Goal: Task Accomplishment & Management: Complete application form

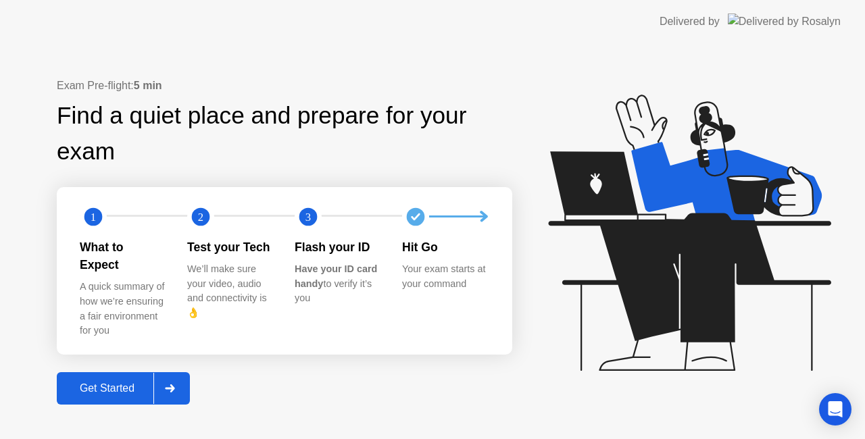
click at [91, 384] on div "Get Started" at bounding box center [107, 389] width 93 height 12
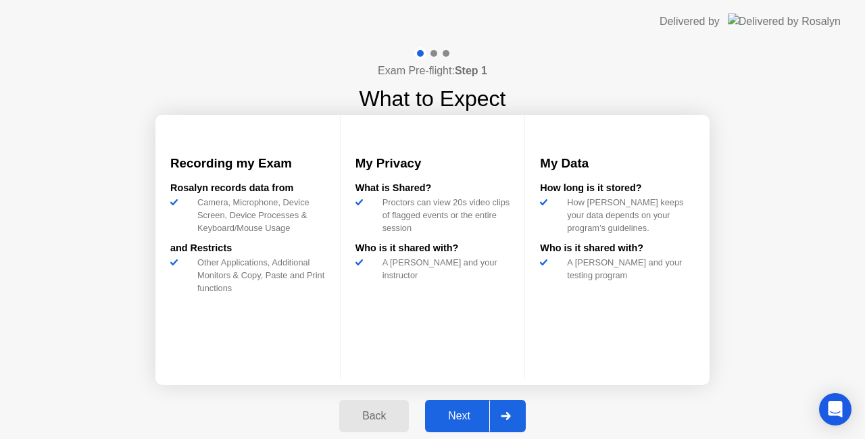
click at [456, 413] on div "Next" at bounding box center [459, 416] width 60 height 12
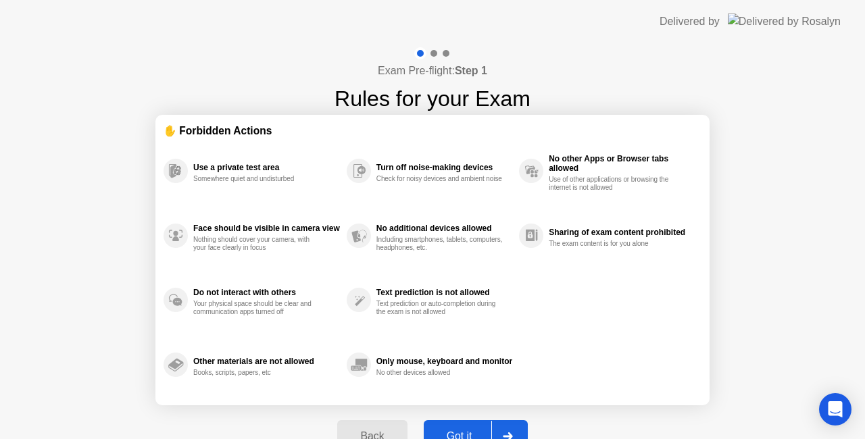
click at [456, 425] on button "Got it" at bounding box center [476, 436] width 104 height 32
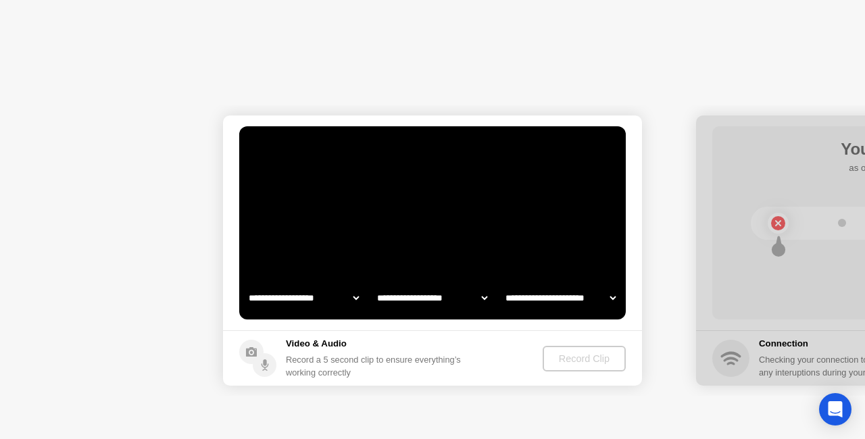
select select "**********"
select select "*******"
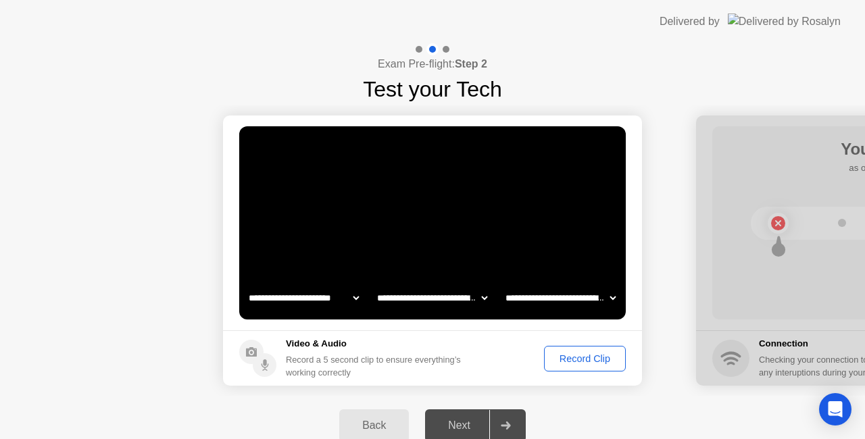
click at [576, 359] on div "Record Clip" at bounding box center [585, 359] width 72 height 11
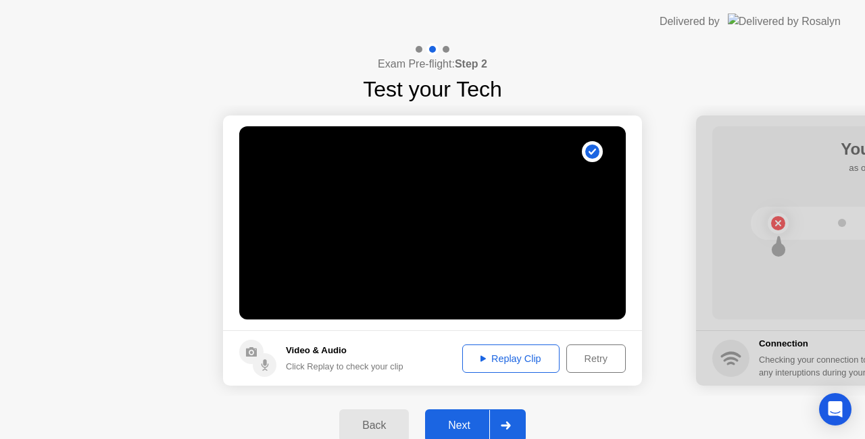
click at [496, 358] on div "Replay Clip" at bounding box center [511, 359] width 88 height 11
click at [459, 420] on div "Next" at bounding box center [459, 426] width 60 height 12
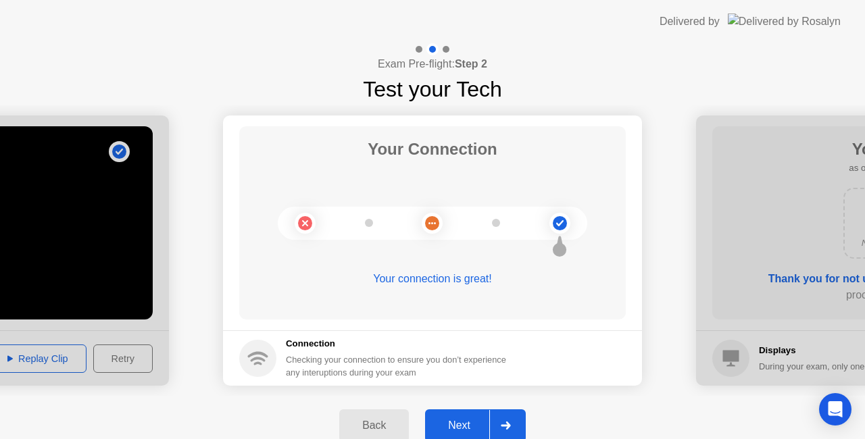
click at [459, 420] on div "Next" at bounding box center [459, 426] width 60 height 12
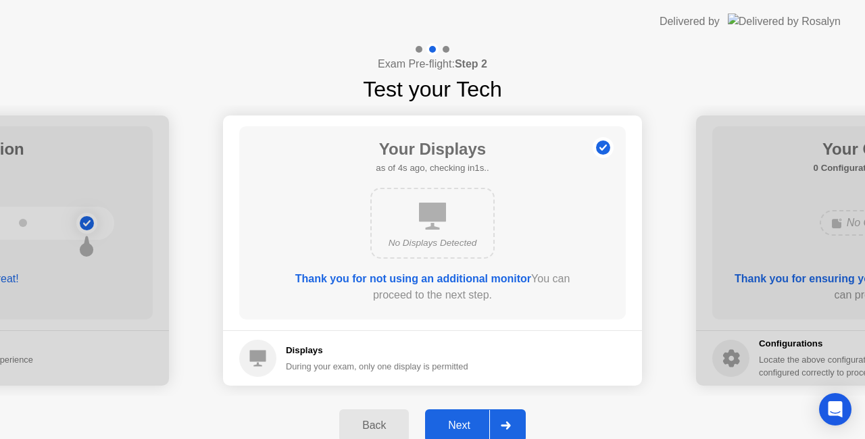
click at [459, 420] on div "Next" at bounding box center [459, 426] width 60 height 12
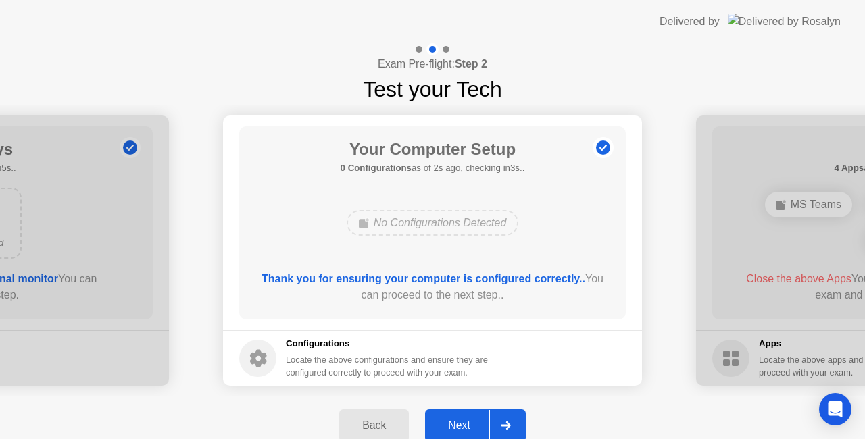
click at [459, 420] on div "Next" at bounding box center [459, 426] width 60 height 12
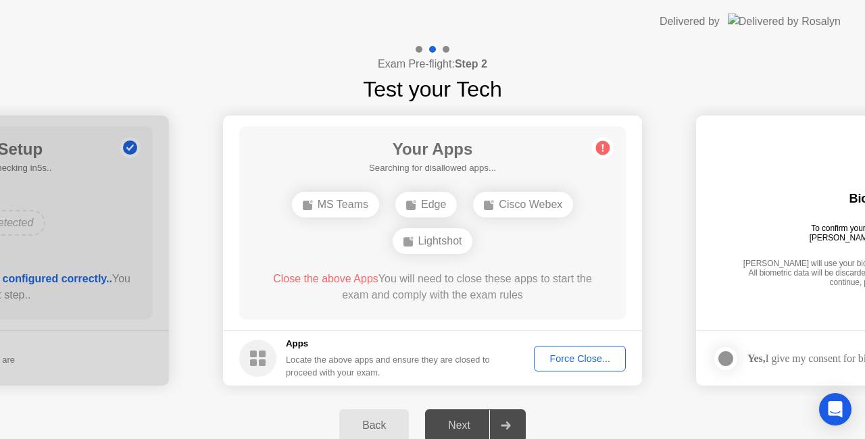
click at [587, 354] on div "Force Close..." at bounding box center [580, 359] width 82 height 11
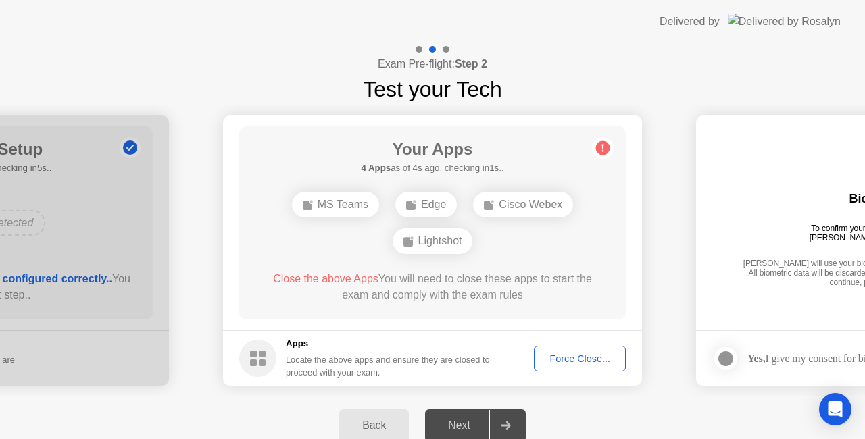
click at [565, 361] on div "Force Close..." at bounding box center [580, 359] width 82 height 11
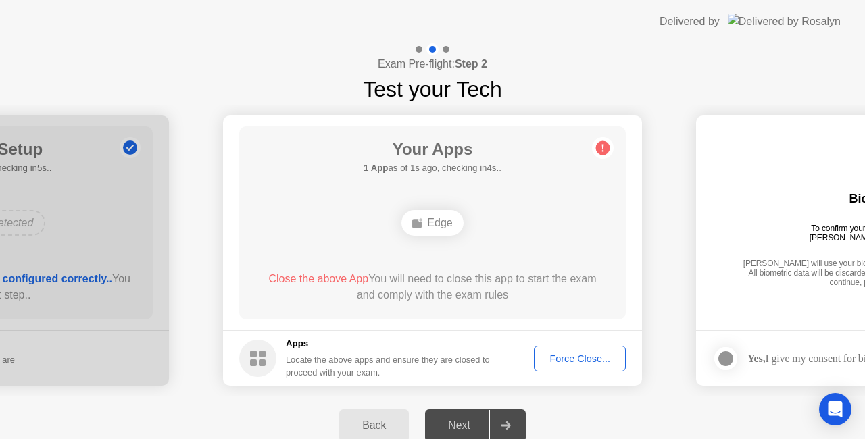
click at [596, 356] on div "Force Close..." at bounding box center [580, 359] width 82 height 11
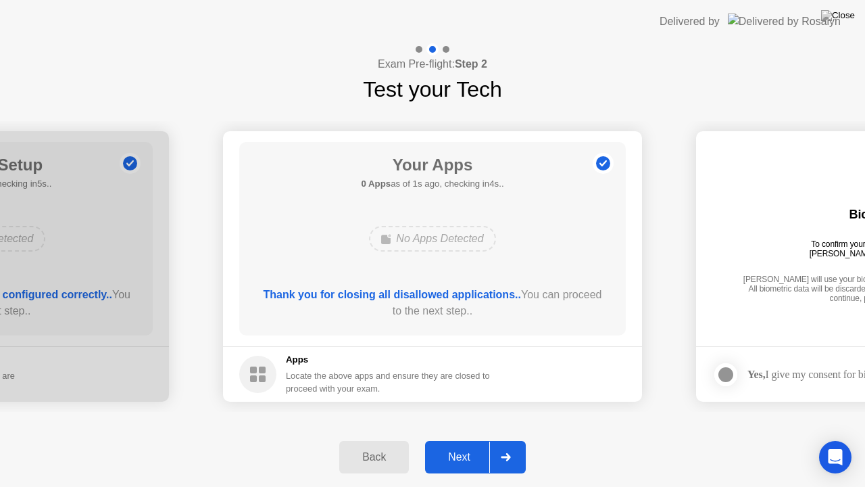
click at [469, 439] on div "Next" at bounding box center [459, 457] width 60 height 12
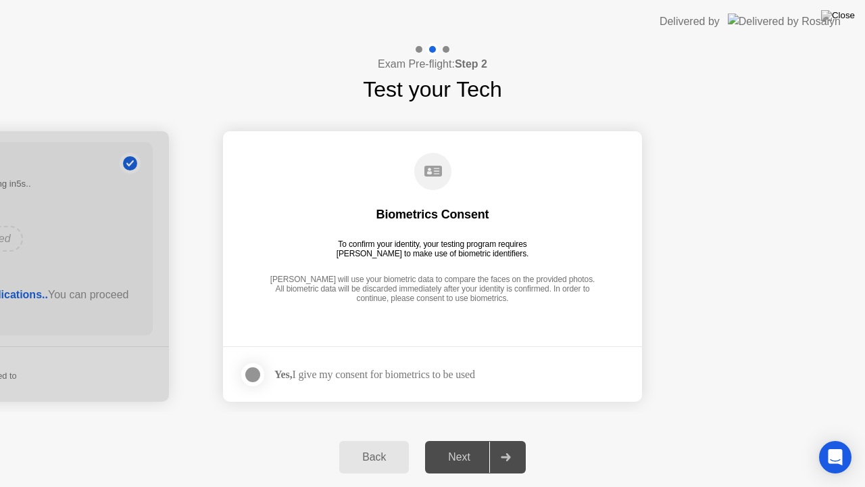
click at [253, 377] on div at bounding box center [253, 374] width 16 height 16
click at [477, 439] on div "Next" at bounding box center [459, 457] width 60 height 12
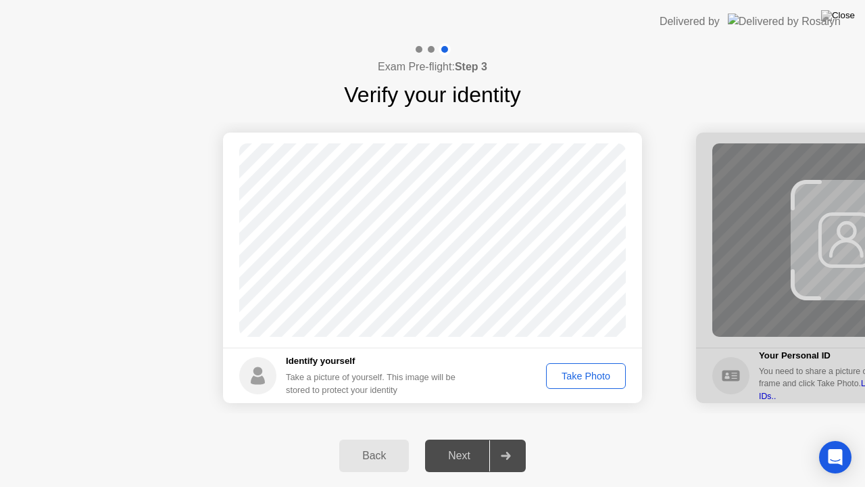
click at [607, 372] on div "Take Photo" at bounding box center [586, 375] width 70 height 11
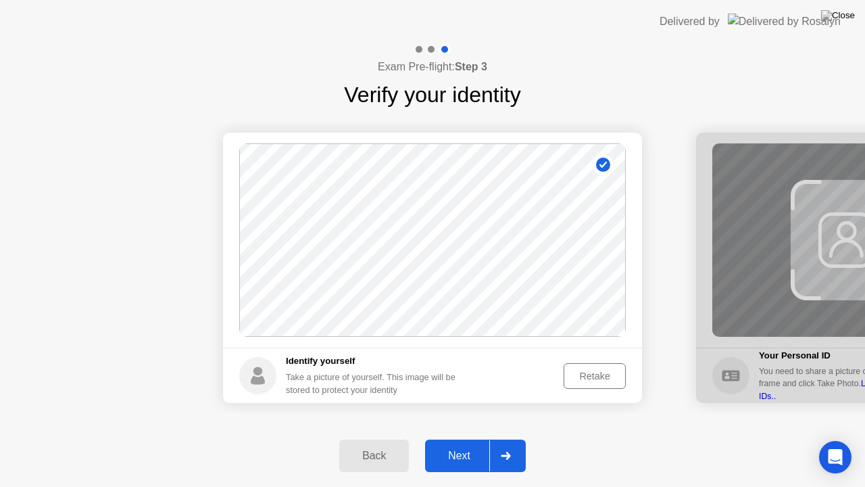
click at [465, 439] on div "Next" at bounding box center [459, 456] width 60 height 12
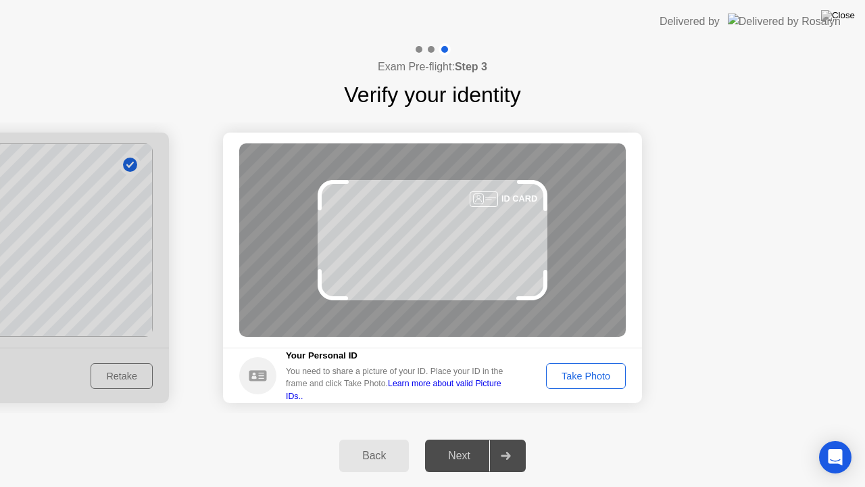
click at [575, 375] on div "Take Photo" at bounding box center [586, 375] width 70 height 11
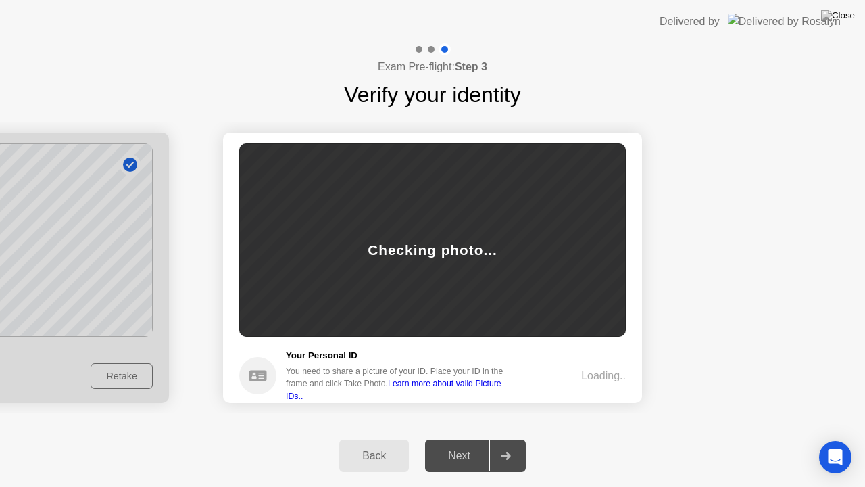
click at [451, 97] on h1 "Verify your identity" at bounding box center [432, 94] width 176 height 32
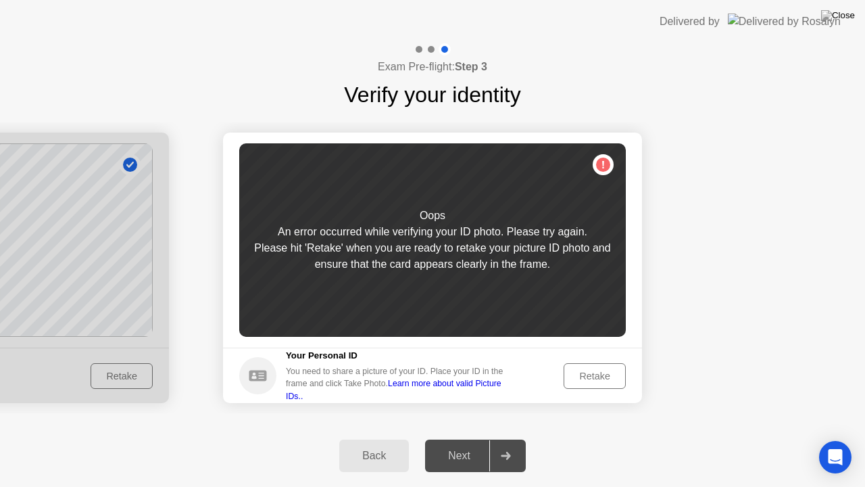
click at [588, 375] on div "Retake" at bounding box center [595, 375] width 53 height 11
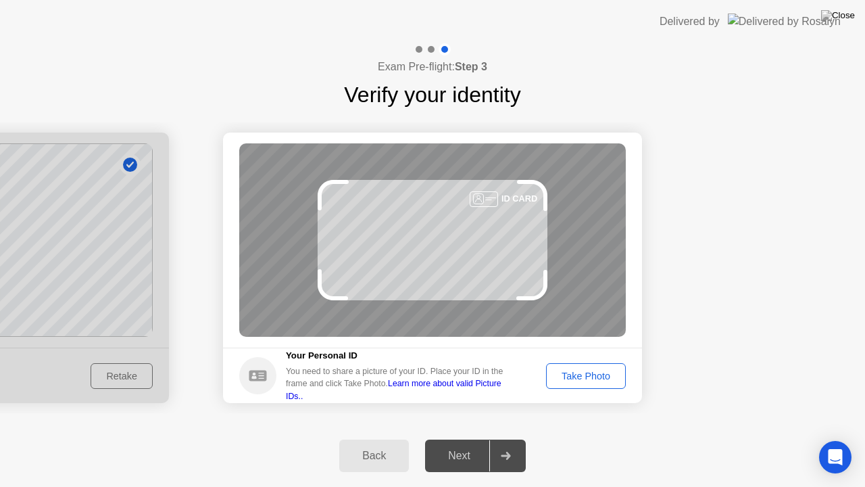
click at [574, 376] on div "Take Photo" at bounding box center [586, 375] width 70 height 11
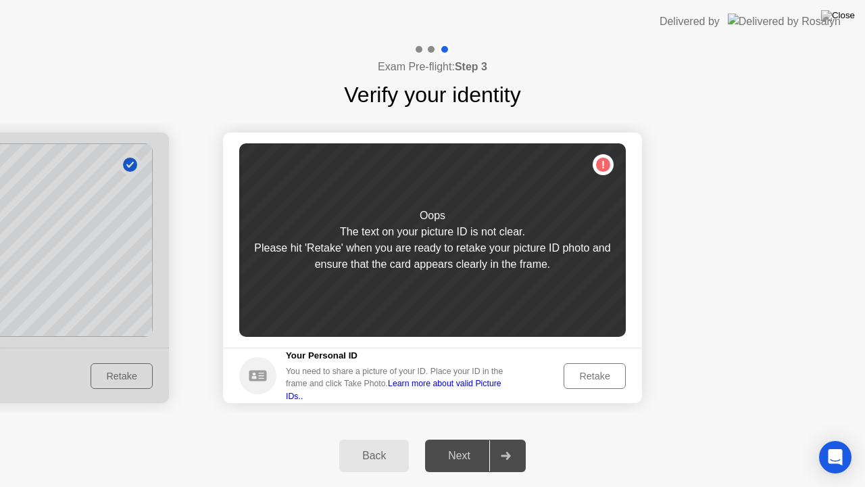
click at [595, 372] on div "Retake" at bounding box center [595, 375] width 53 height 11
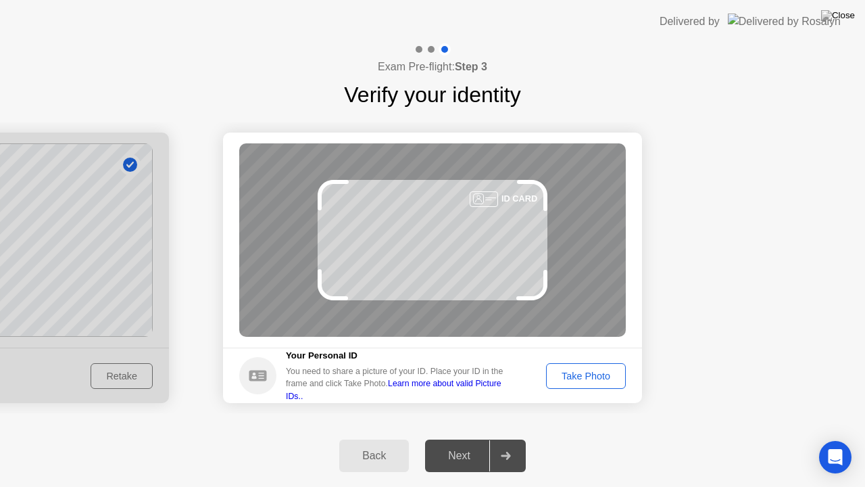
click at [595, 366] on button "Take Photo" at bounding box center [586, 376] width 80 height 26
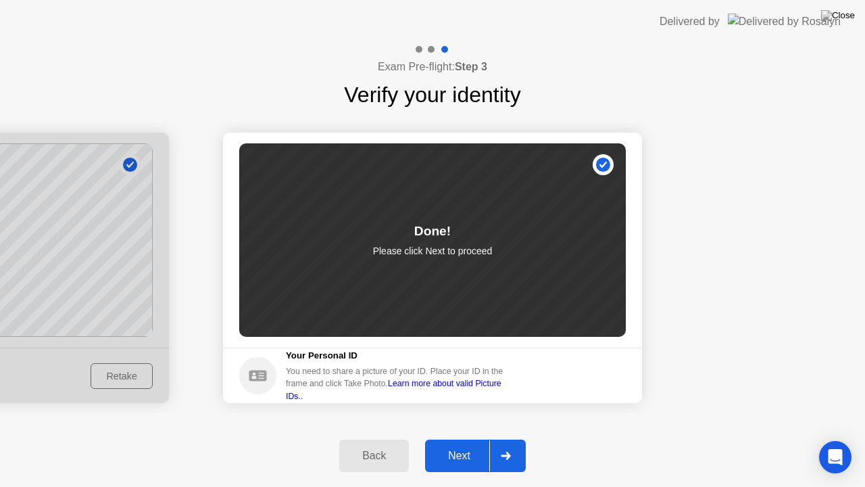
click at [448, 439] on div "Next" at bounding box center [459, 456] width 60 height 12
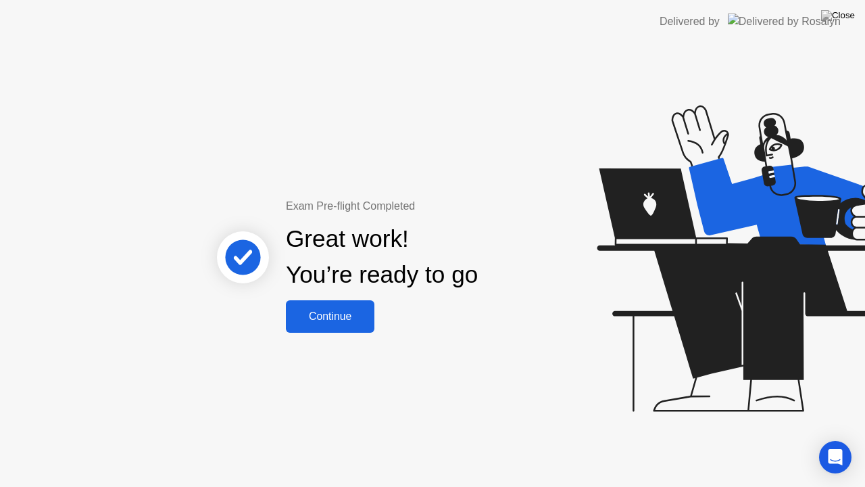
click at [336, 316] on div "Continue" at bounding box center [330, 316] width 80 height 12
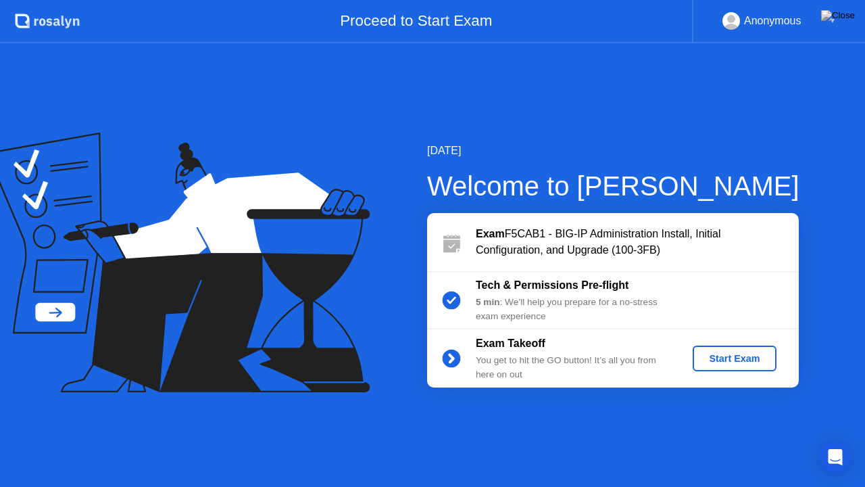
click at [722, 356] on div "Start Exam" at bounding box center [734, 358] width 72 height 11
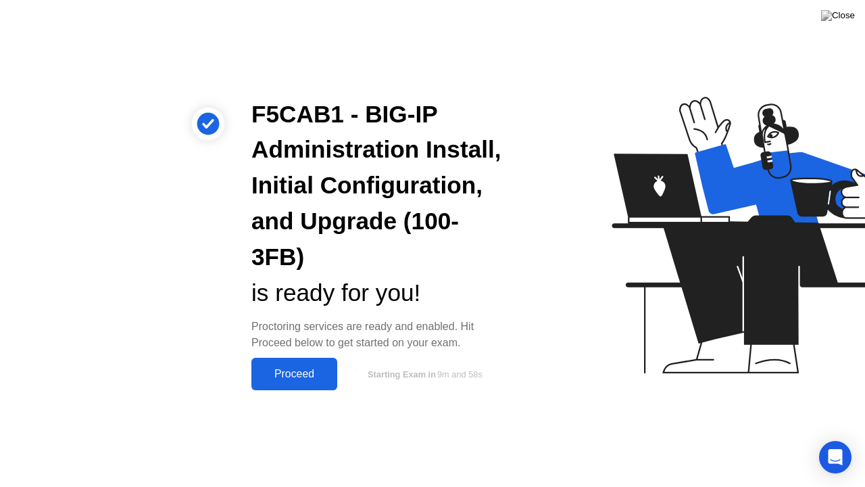
click at [316, 358] on button "Proceed" at bounding box center [294, 374] width 86 height 32
